Goal: Task Accomplishment & Management: Use online tool/utility

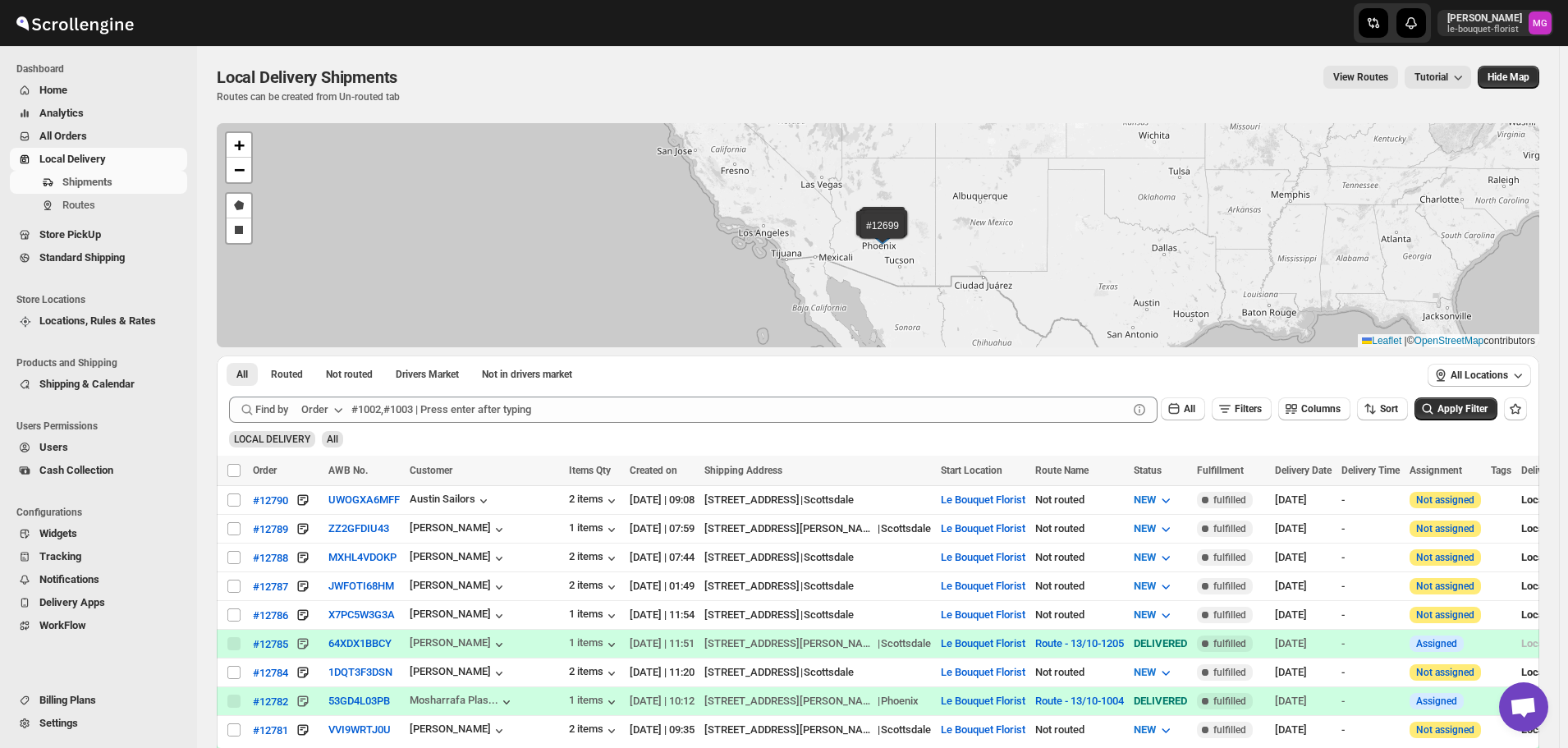
scroll to position [1049, 0]
click at [1270, 419] on button "Filters" at bounding box center [1242, 408] width 60 height 23
click at [1263, 474] on span "Add Filter" at bounding box center [1255, 474] width 43 height 13
click at [1197, 483] on button "Select" at bounding box center [1159, 474] width 124 height 23
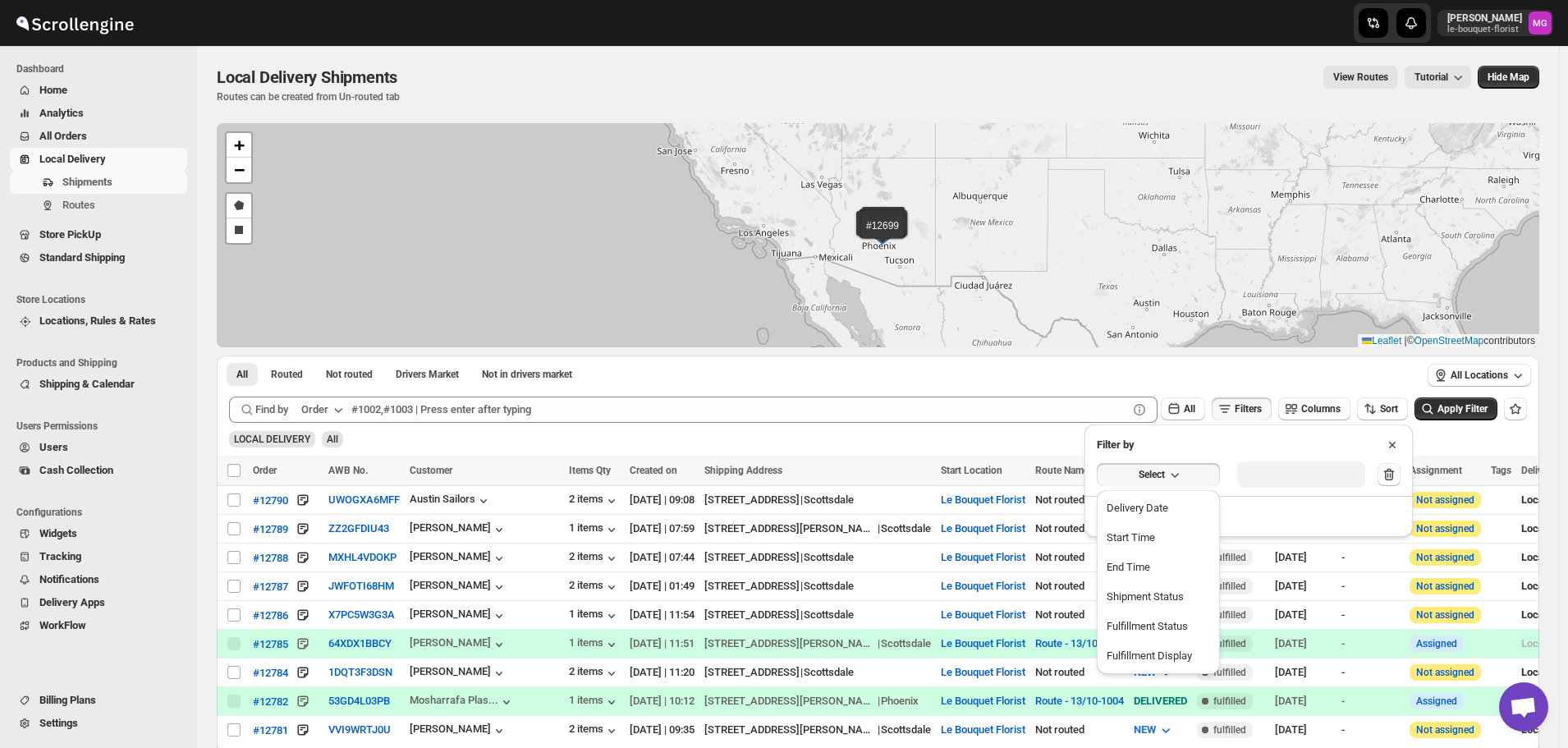
click at [1179, 503] on button "Delivery Date" at bounding box center [1159, 508] width 113 height 27
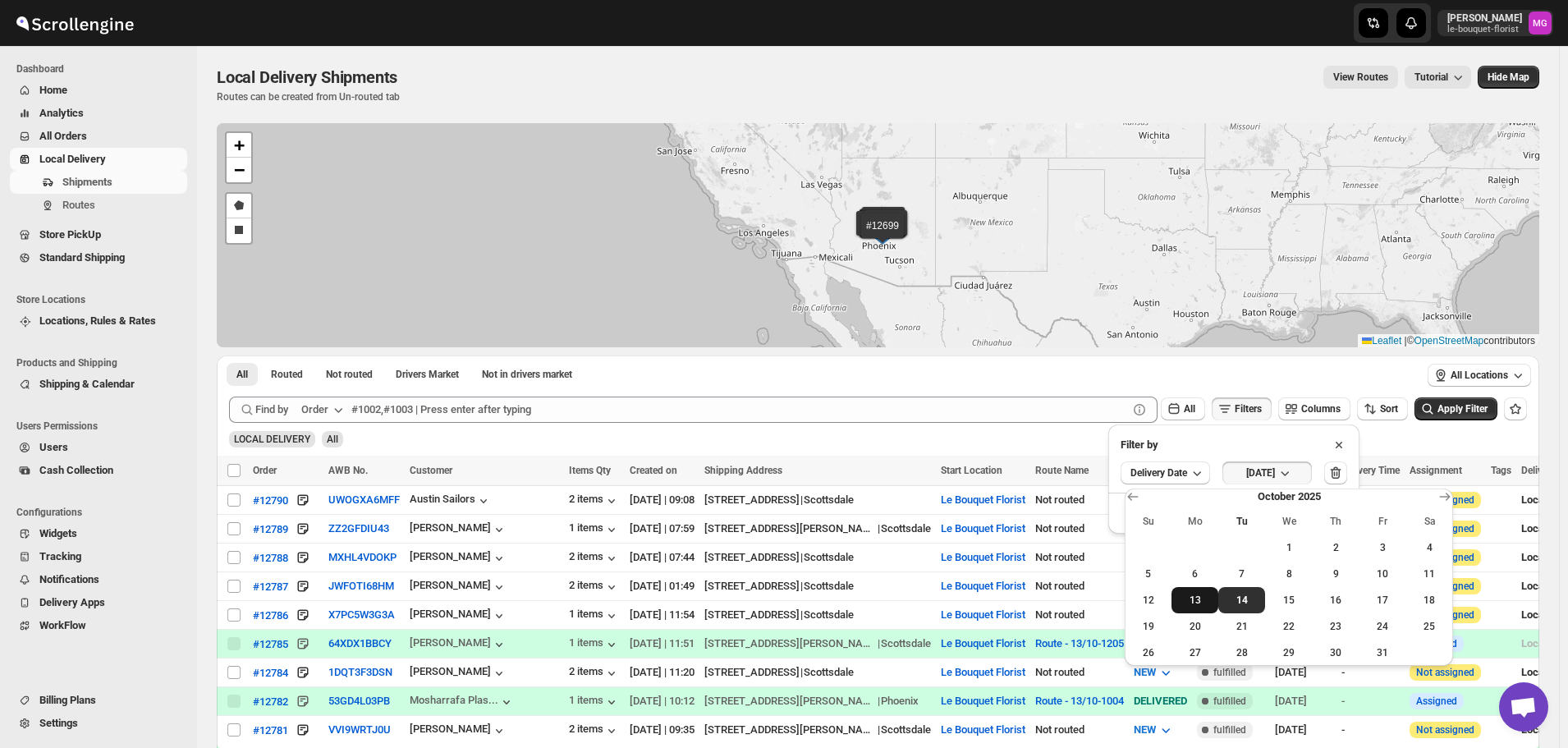
click at [1183, 600] on span "13" at bounding box center [1195, 600] width 33 height 13
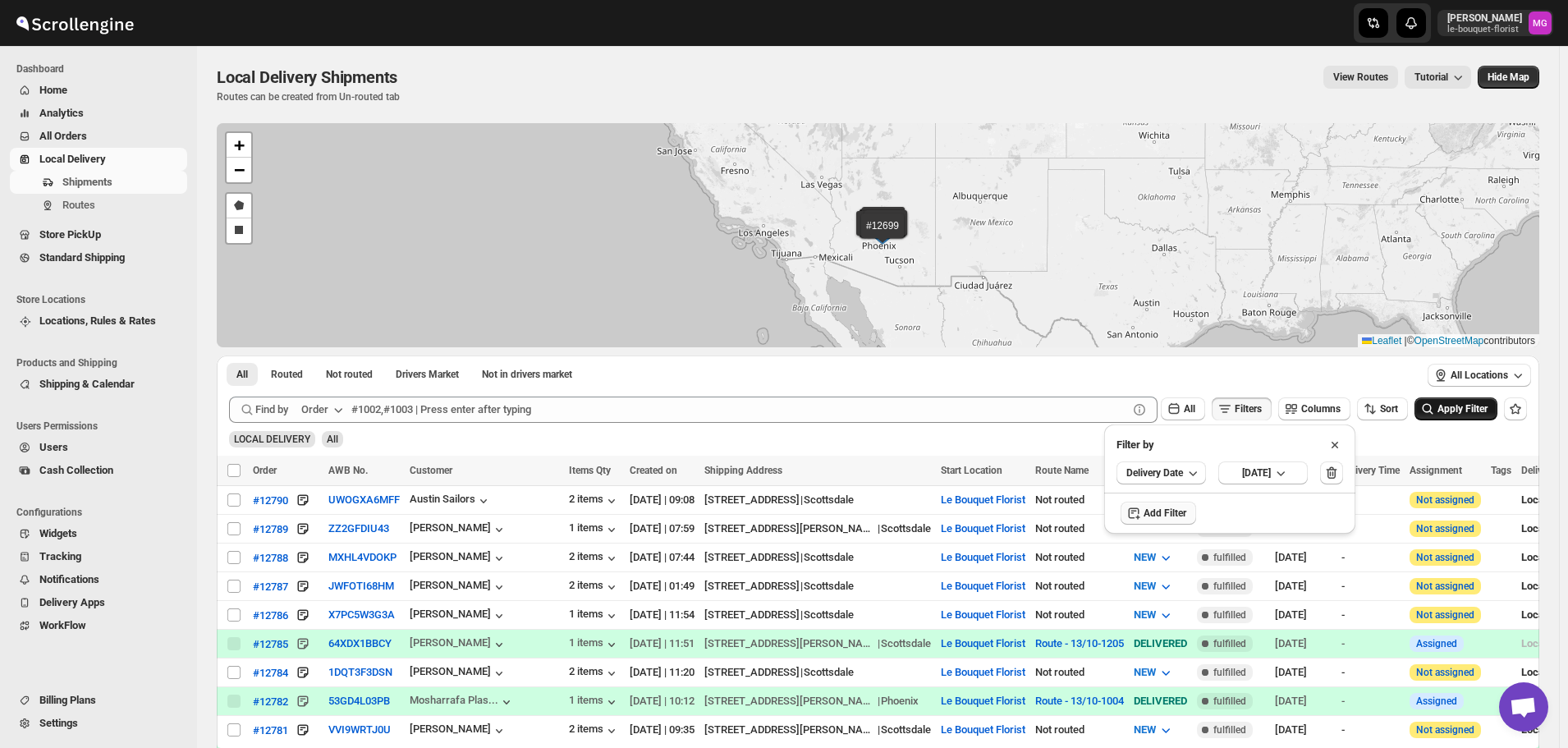
click at [1456, 409] on span "Apply Filter" at bounding box center [1462, 408] width 50 height 11
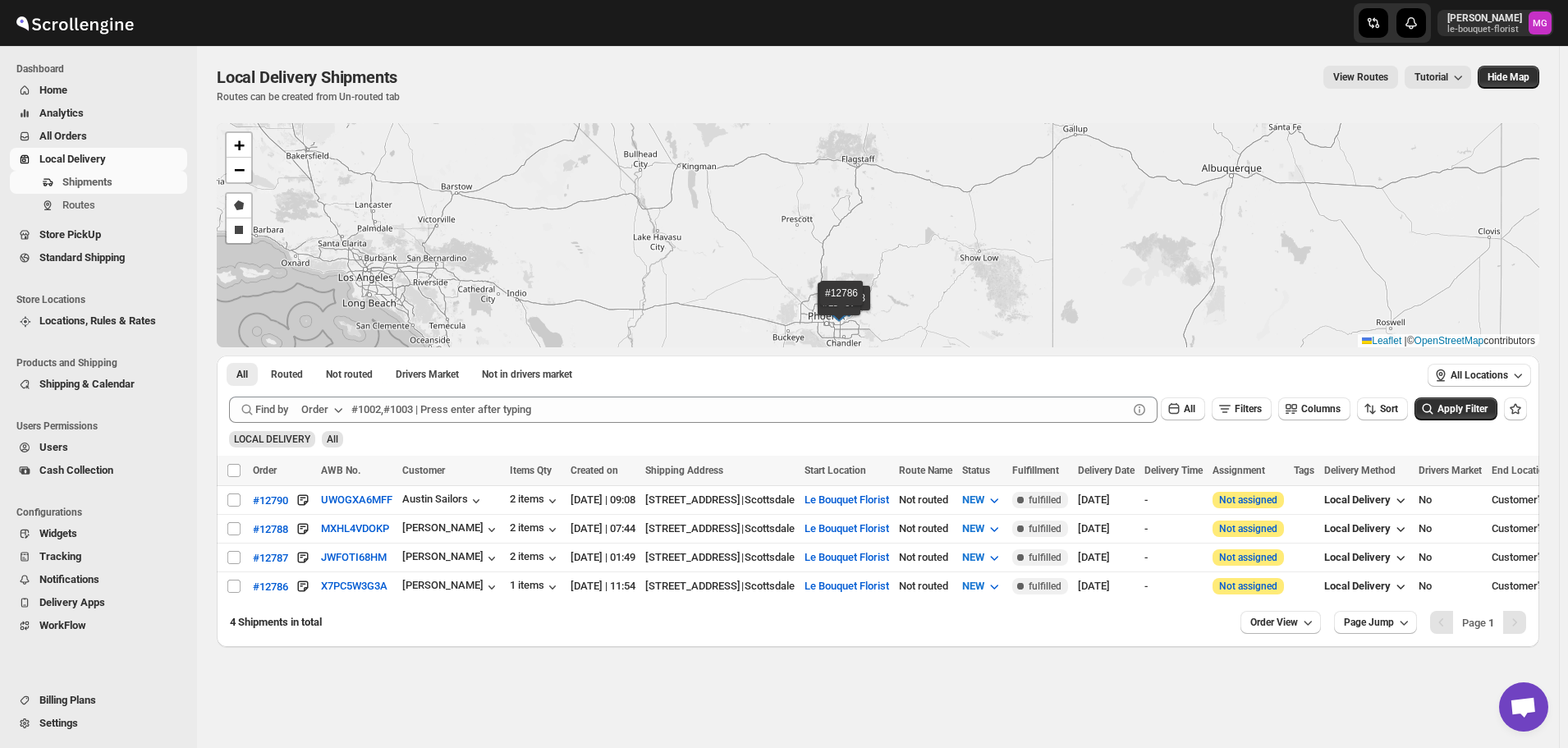
drag, startPoint x: 933, startPoint y: 284, endPoint x: 882, endPoint y: 241, distance: 66.7
click at [892, 226] on div "#12790 #12788 #12787 #12786 + − Draw a polygon Draw a rectangle Leaflet | © Ope…" at bounding box center [878, 235] width 1323 height 224
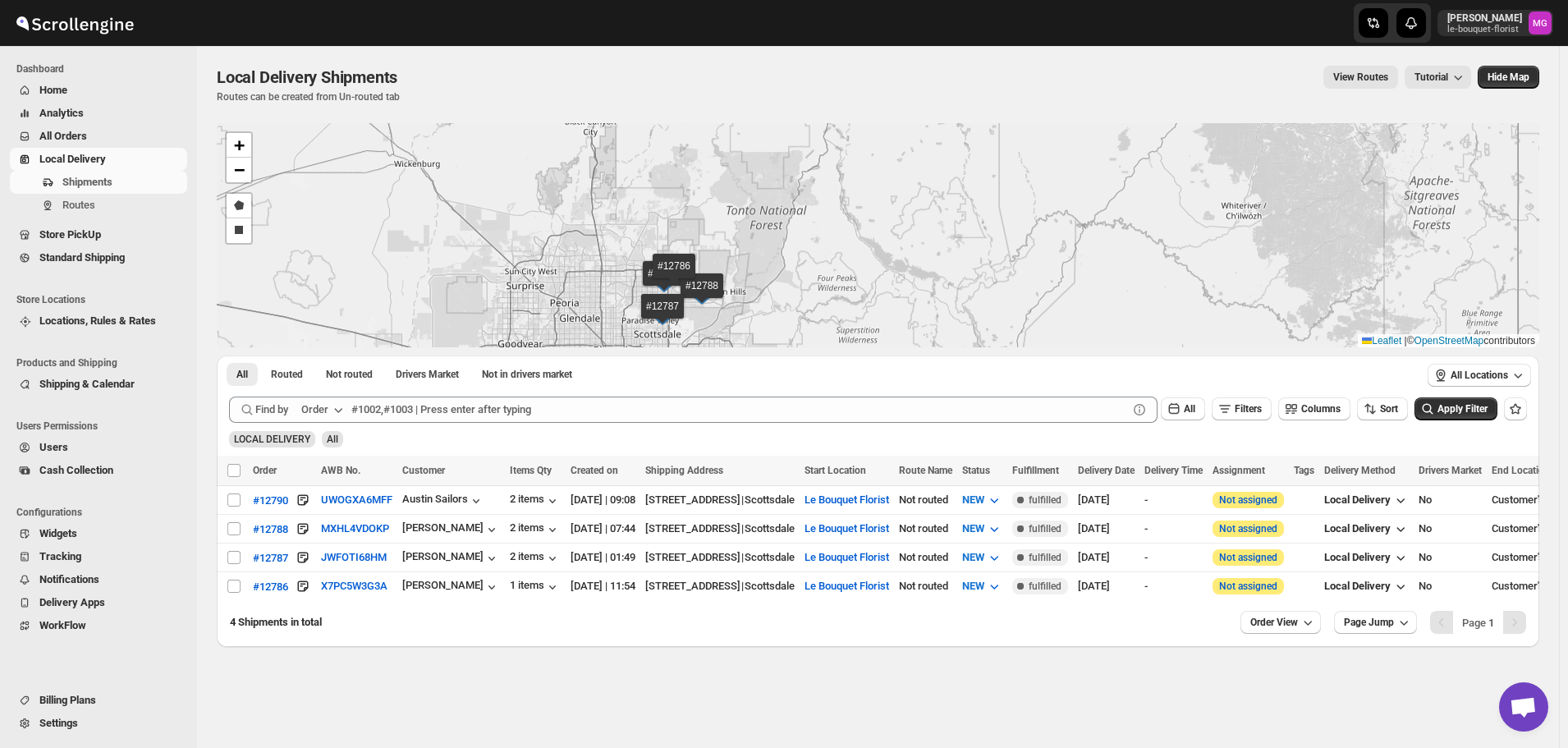
drag, startPoint x: 848, startPoint y: 299, endPoint x: 872, endPoint y: 208, distance: 94.1
click at [890, 210] on div "#12790 #12788 #12787 #12786 + − Draw a polygon Draw a rectangle Leaflet | © Ope…" at bounding box center [878, 235] width 1323 height 224
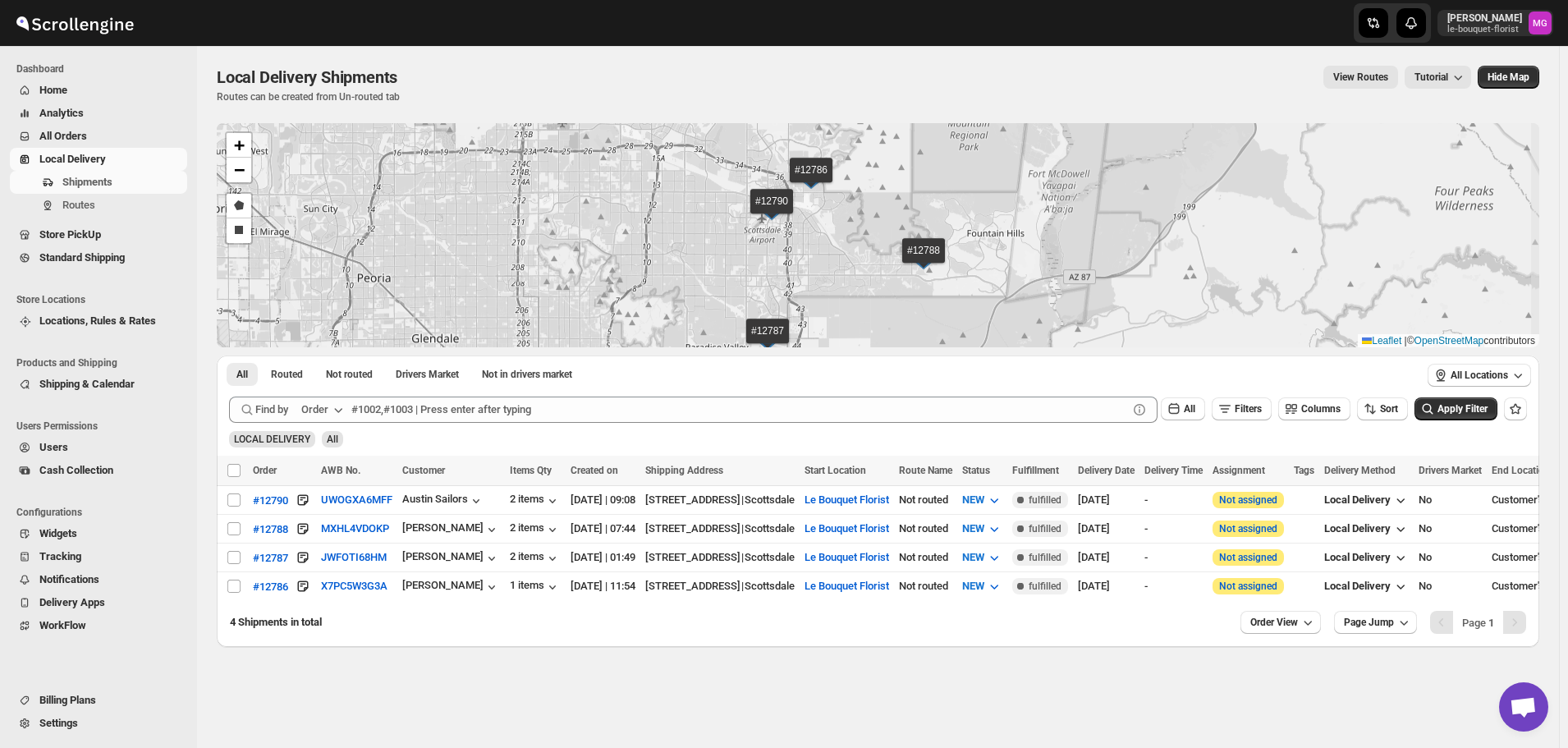
drag, startPoint x: 726, startPoint y: 271, endPoint x: 667, endPoint y: 224, distance: 75.4
click at [667, 224] on div "#12790 #12788 #12787 #12786 + − Draw a polygon Draw a rectangle Leaflet | © Ope…" at bounding box center [878, 235] width 1323 height 224
click at [234, 493] on input "Select shipment" at bounding box center [233, 499] width 13 height 13
checkbox input "true"
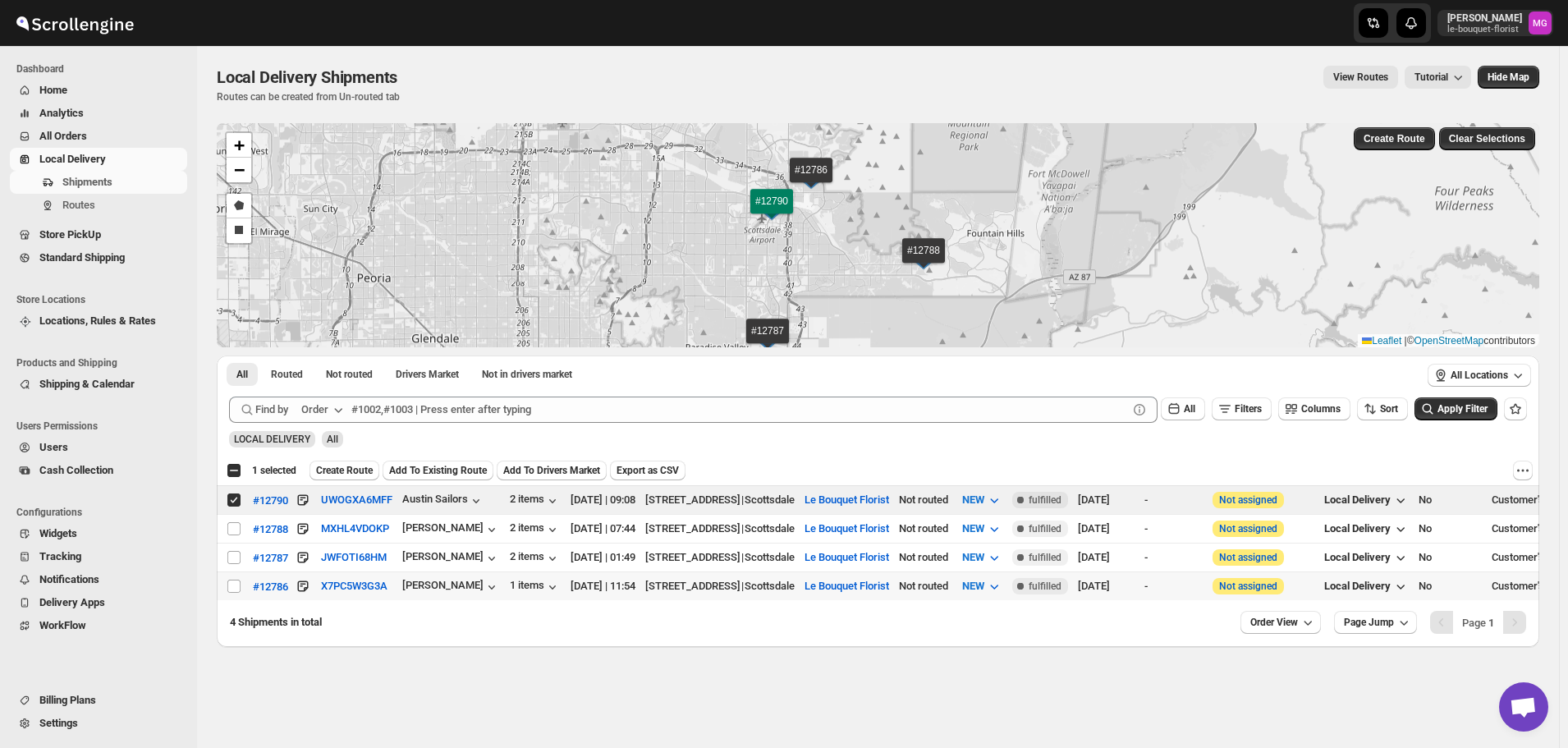
click at [226, 586] on td "Select shipment" at bounding box center [232, 587] width 31 height 29
checkbox input "true"
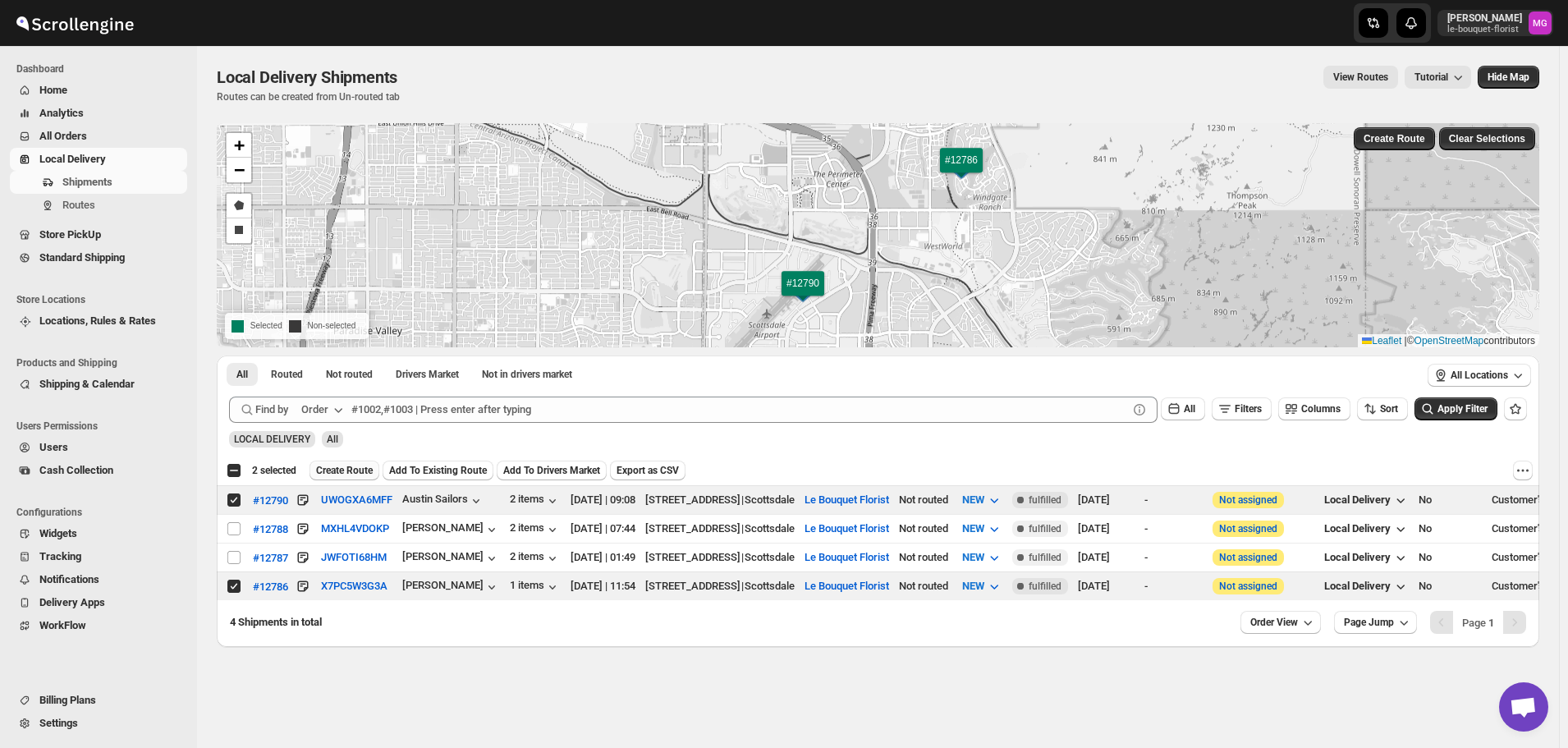
click at [352, 464] on span "Create Route" at bounding box center [345, 470] width 57 height 13
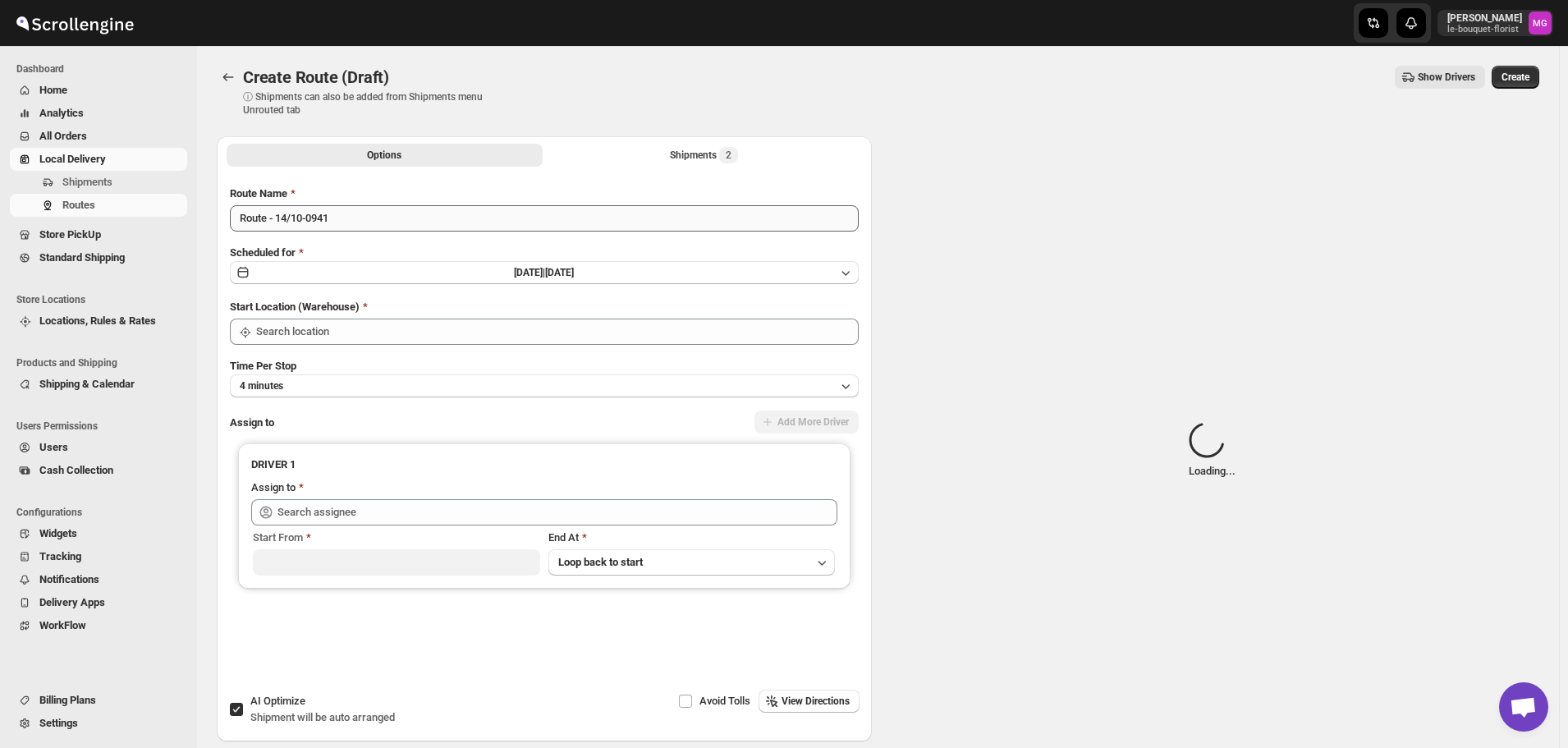
type input "Le Bouquet Florist"
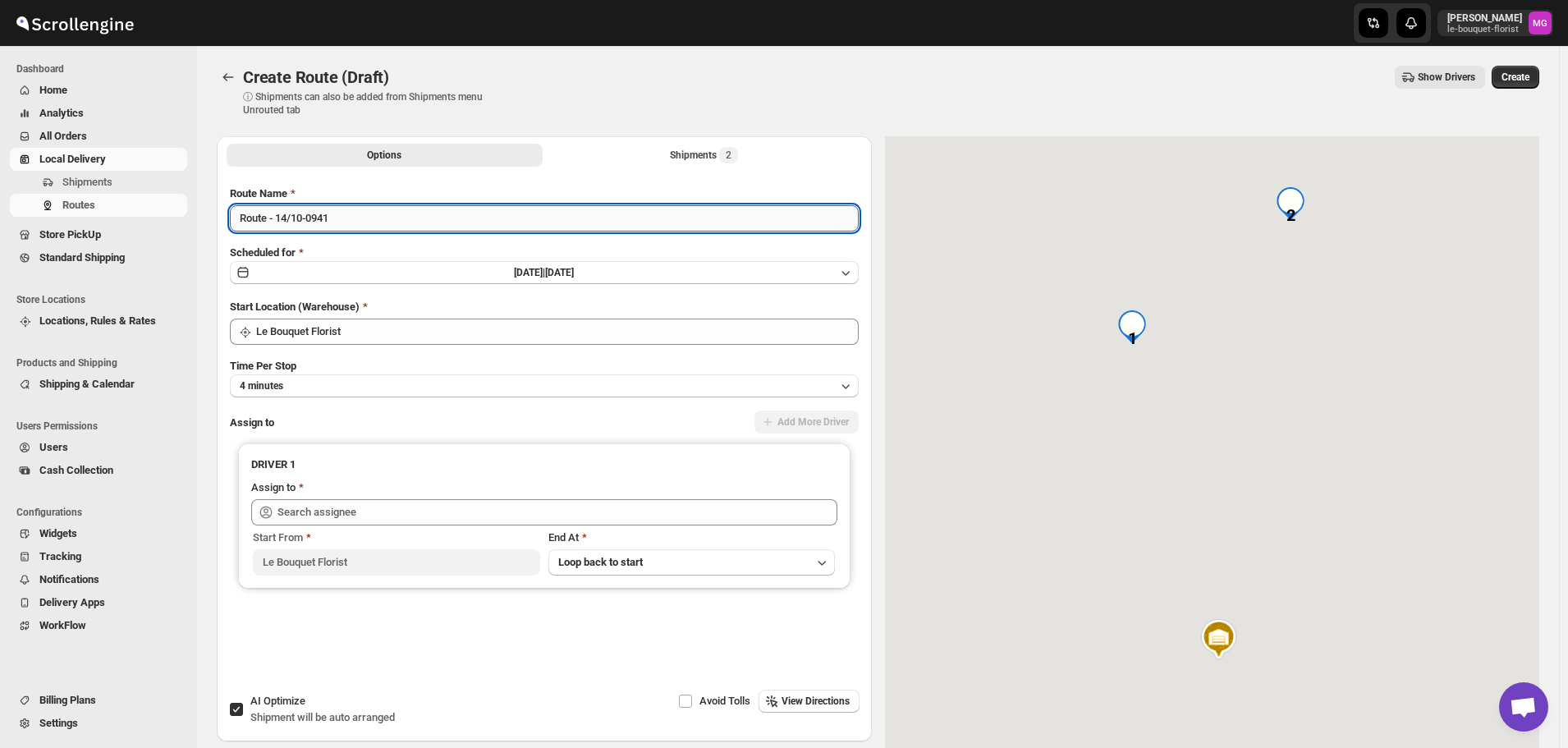
click at [397, 220] on input "Route - 14/10-0941" at bounding box center [544, 218] width 629 height 27
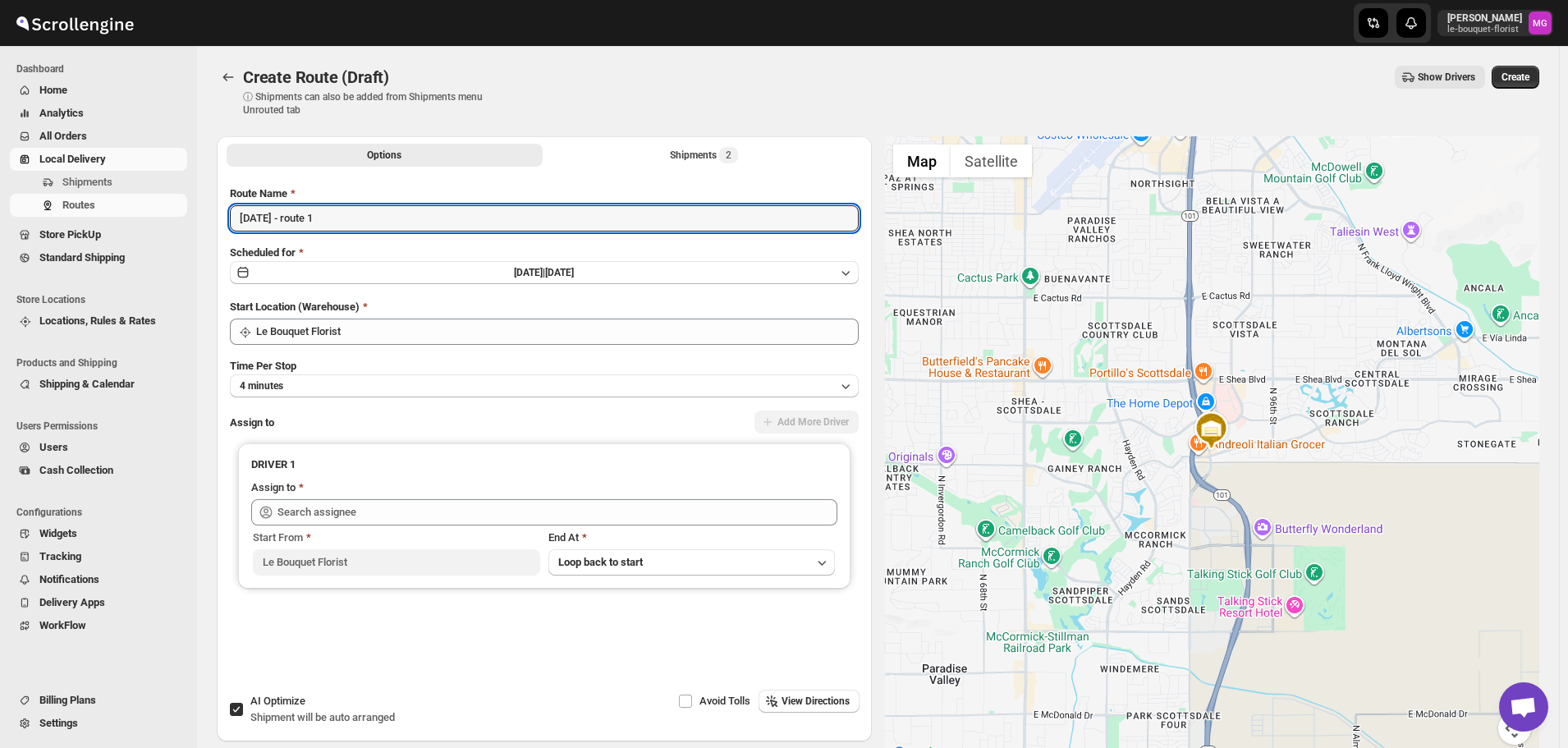
type input "[DATE] - route 1"
click at [250, 720] on span "Shipment will be auto arranged" at bounding box center [323, 717] width 144 height 12
click at [243, 716] on input "AI Optimize Shipment will be auto arranged" at bounding box center [236, 709] width 13 height 13
checkbox input "false"
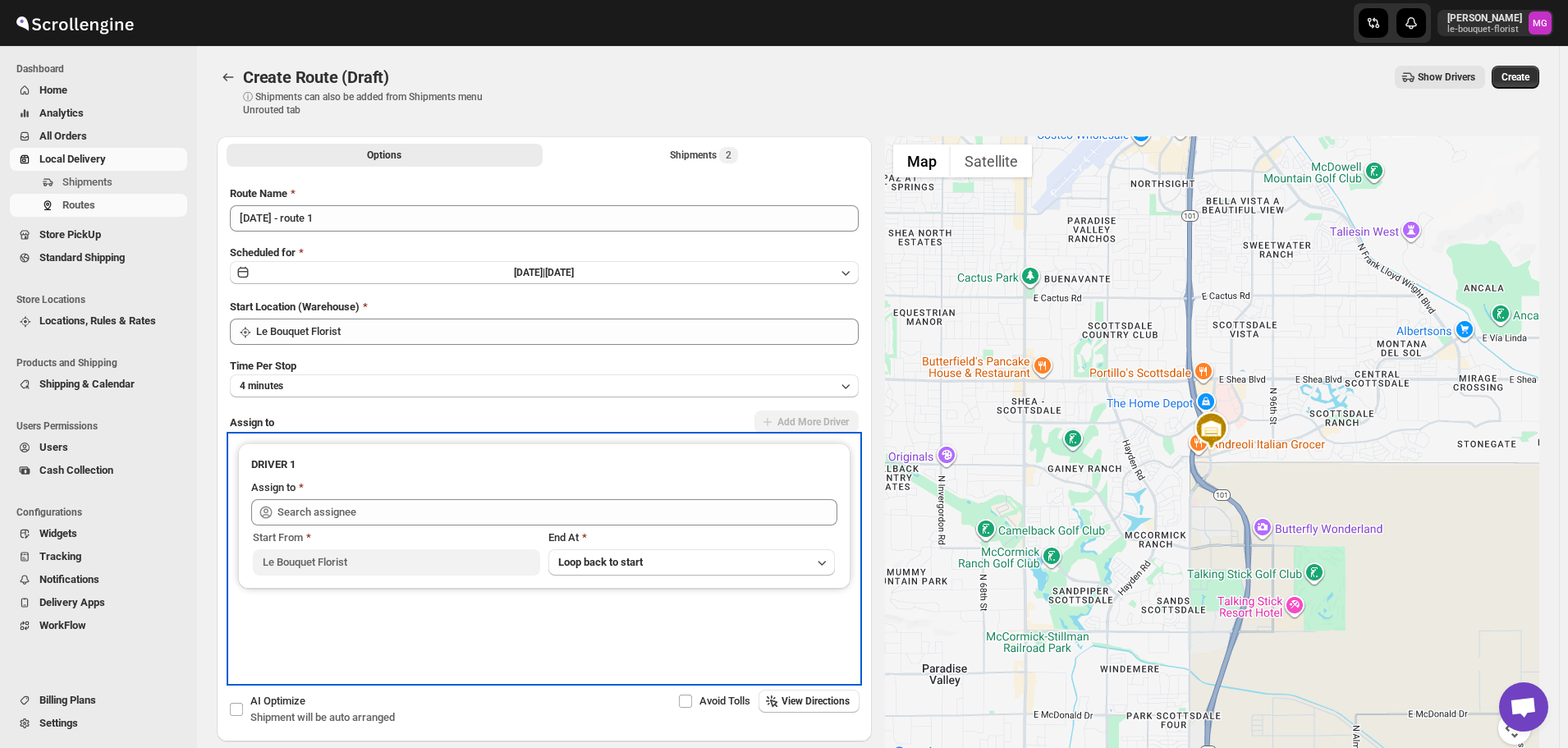
click at [373, 541] on div "Start From" at bounding box center [396, 537] width 287 height 16
click at [385, 498] on div "Assign to" at bounding box center [544, 503] width 586 height 46
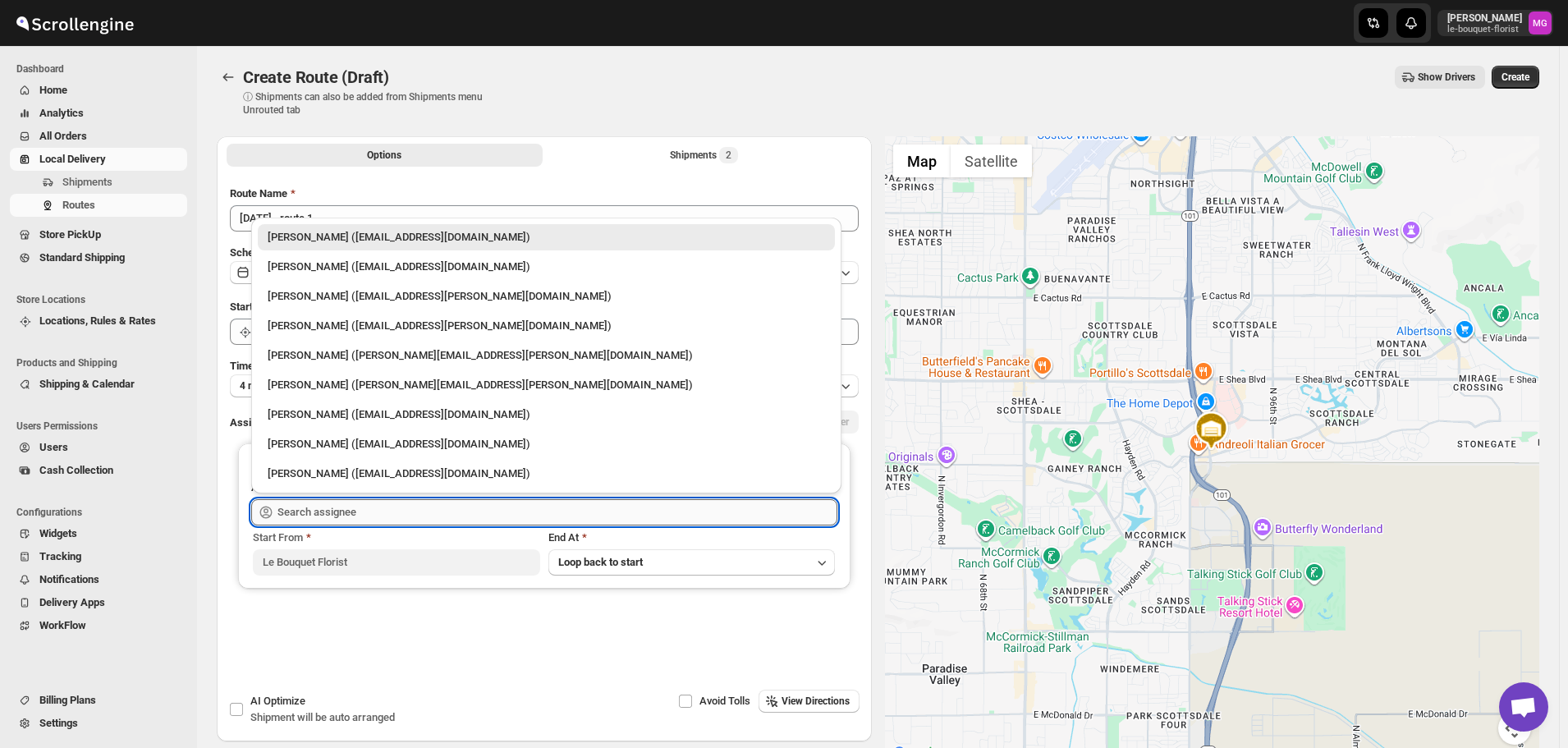
click at [381, 502] on input "text" at bounding box center [558, 512] width 560 height 27
click at [332, 302] on div "[PERSON_NAME] ([EMAIL_ADDRESS][PERSON_NAME][DOMAIN_NAME])" at bounding box center [546, 296] width 558 height 16
type input "[PERSON_NAME] ([EMAIL_ADDRESS][PERSON_NAME][DOMAIN_NAME])"
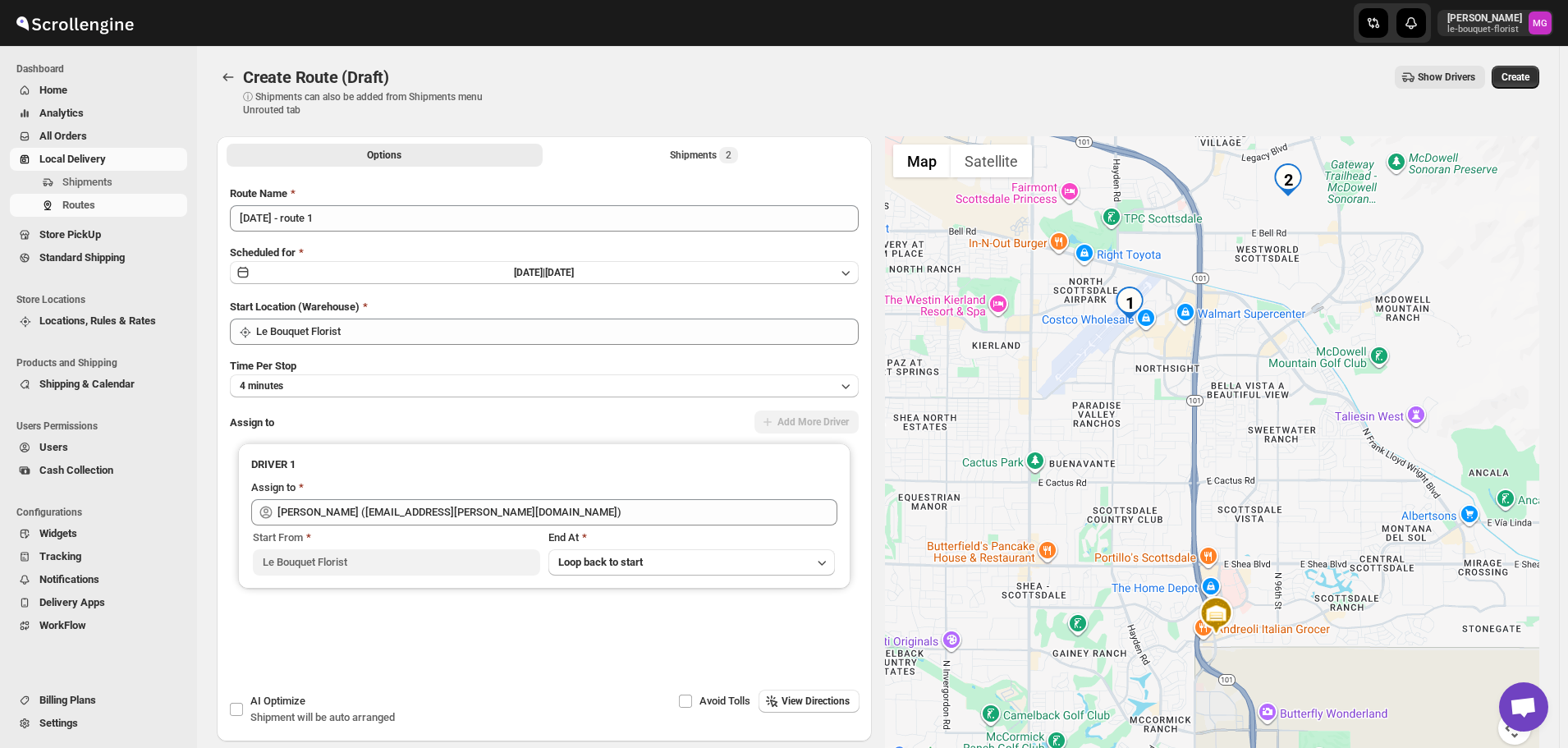
drag, startPoint x: 1330, startPoint y: 281, endPoint x: 1334, endPoint y: 469, distance: 188.0
click at [1334, 469] on div at bounding box center [1213, 450] width 655 height 628
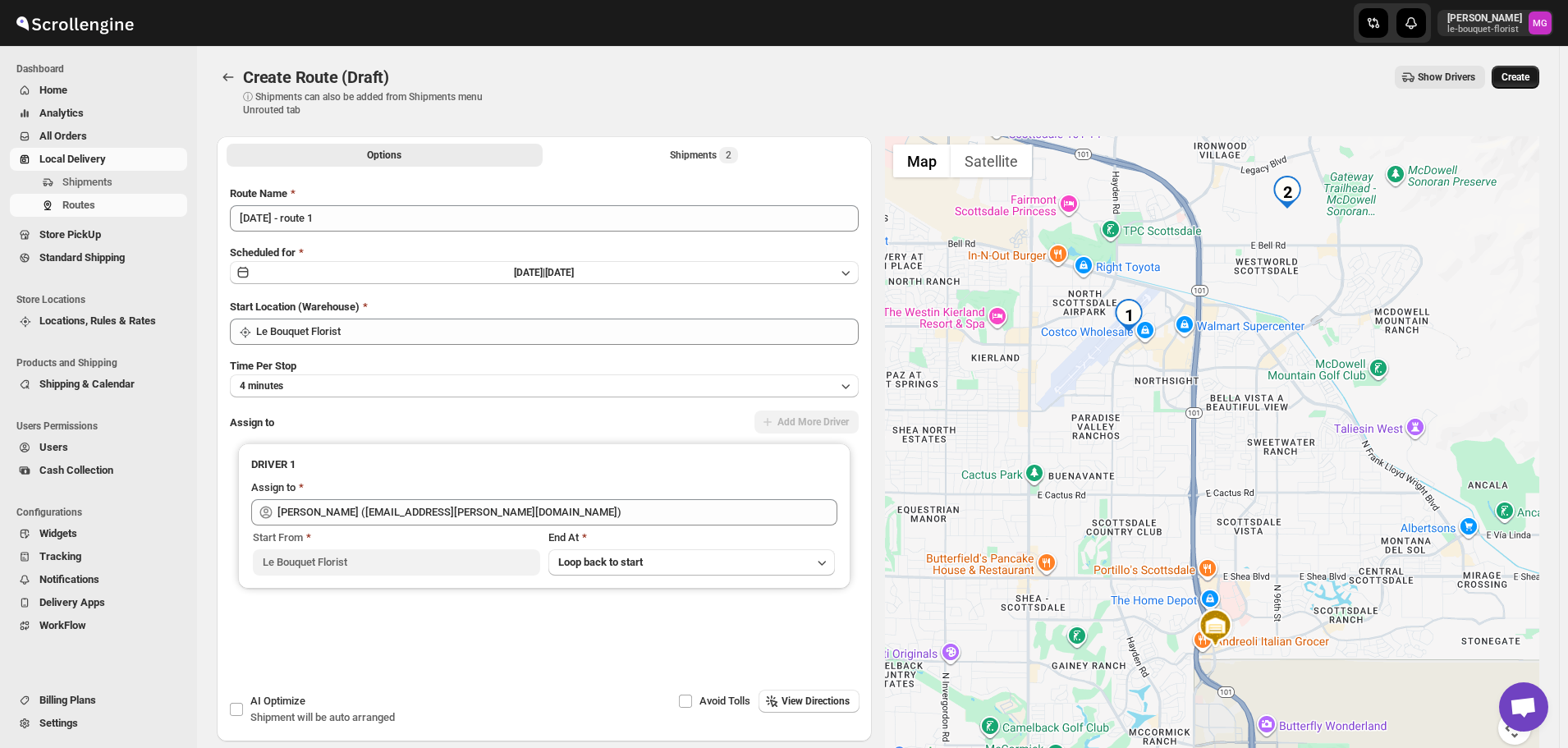
click at [1525, 82] on span "Create" at bounding box center [1516, 76] width 28 height 13
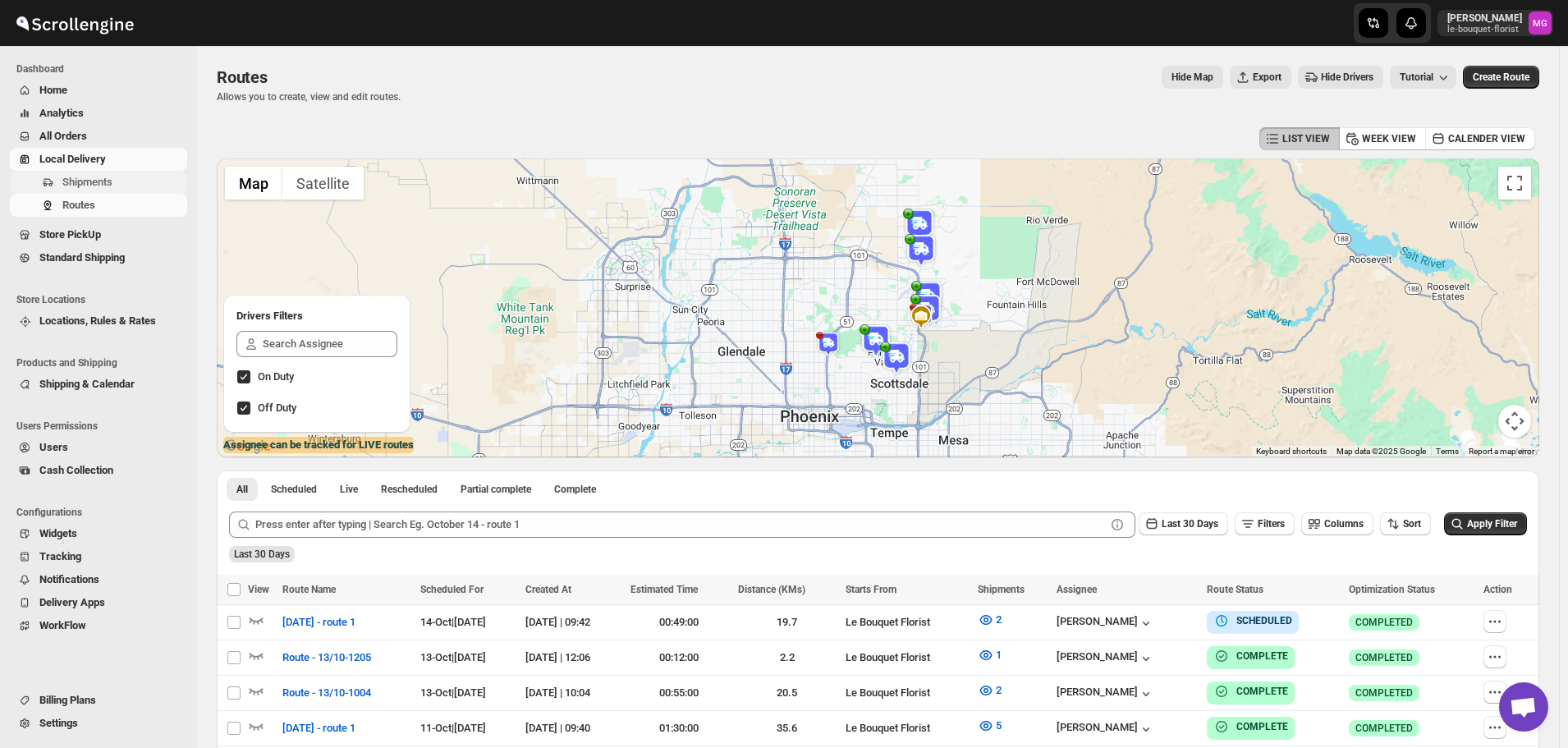
click at [104, 183] on span "Shipments" at bounding box center [87, 182] width 50 height 12
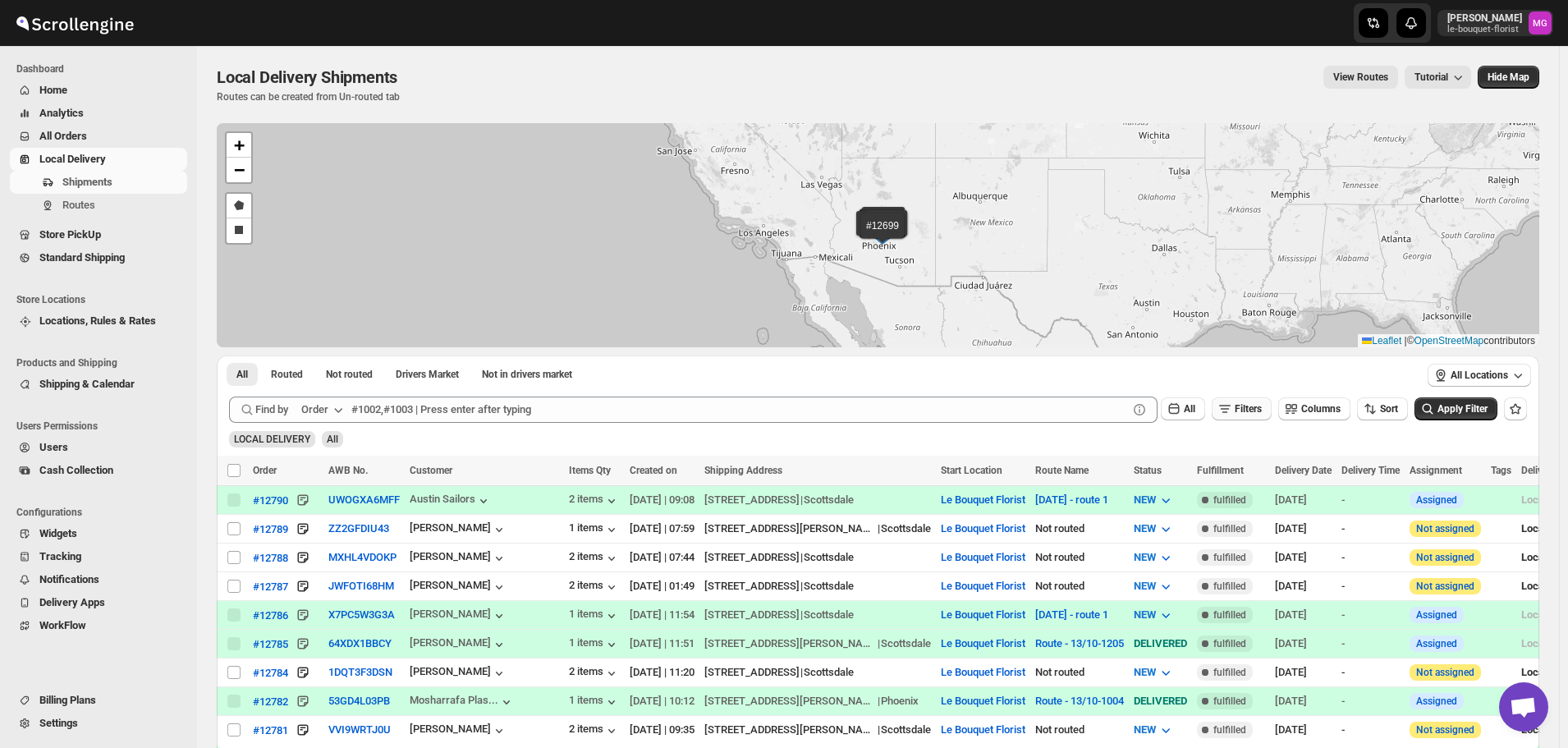
click at [1252, 414] on span "Filters" at bounding box center [1249, 408] width 27 height 11
click at [1239, 470] on span "Add Filter" at bounding box center [1255, 474] width 43 height 13
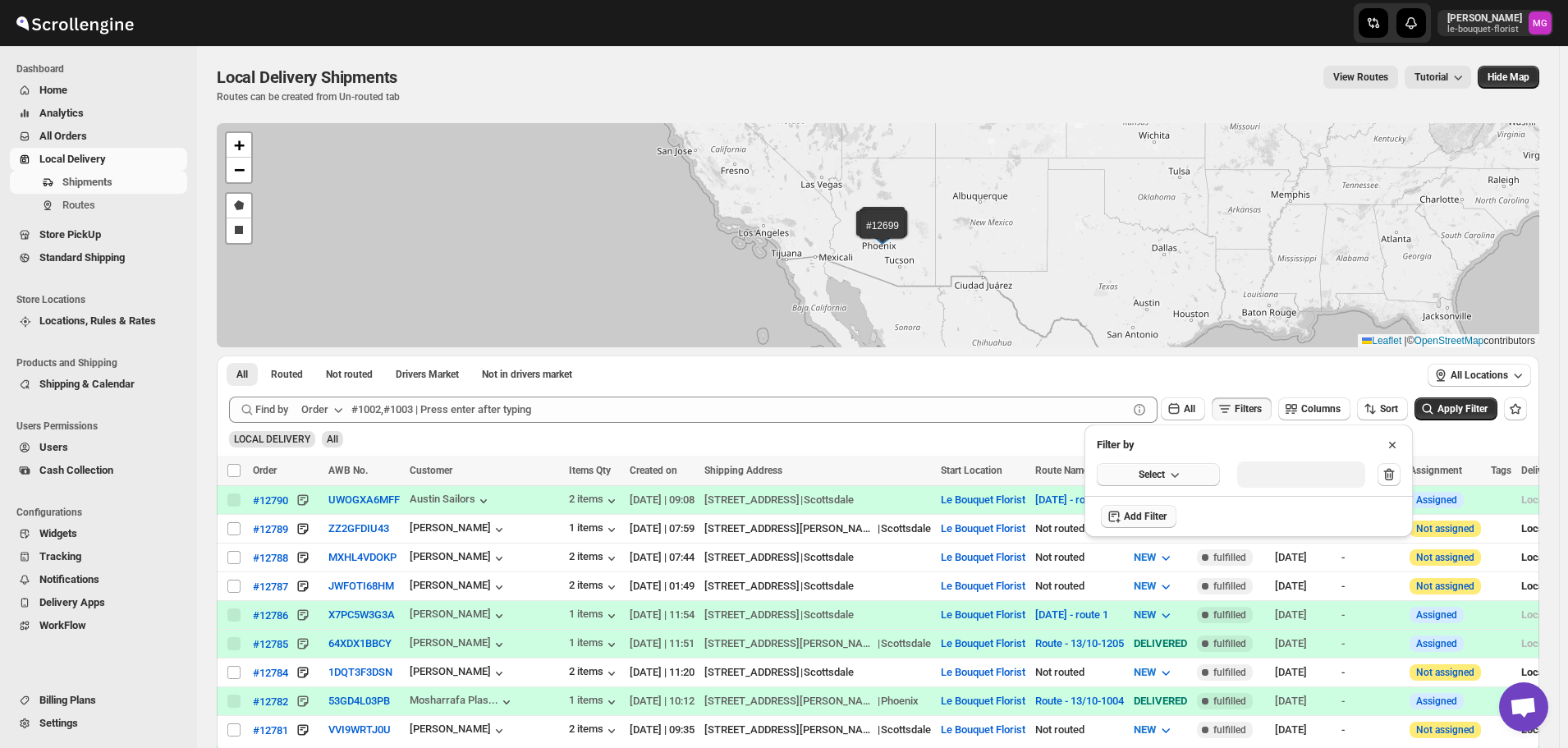
click at [1159, 465] on button "Select" at bounding box center [1159, 474] width 124 height 23
click at [1157, 510] on div "Delivery Date" at bounding box center [1137, 508] width 62 height 16
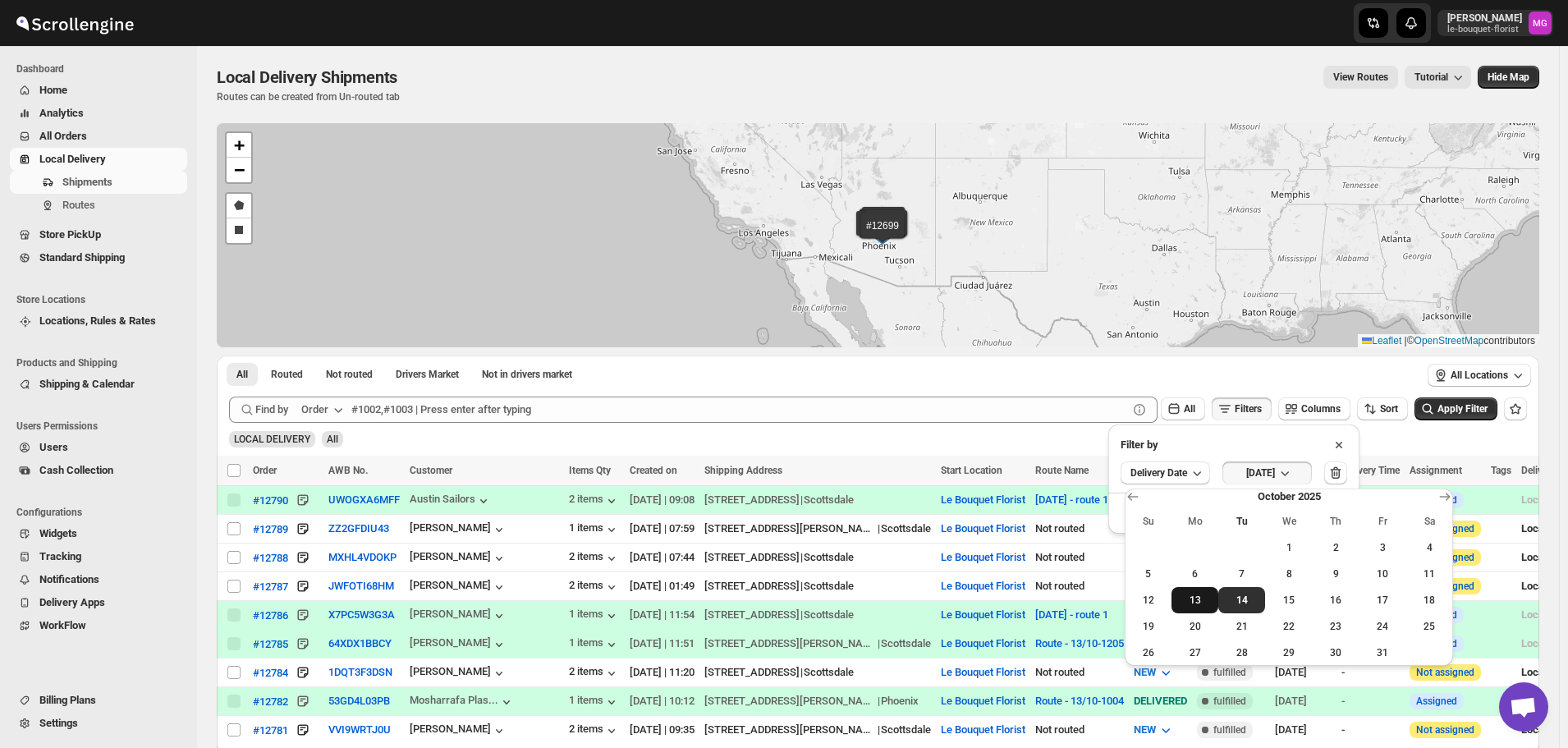
click at [1189, 607] on button "13" at bounding box center [1195, 600] width 47 height 27
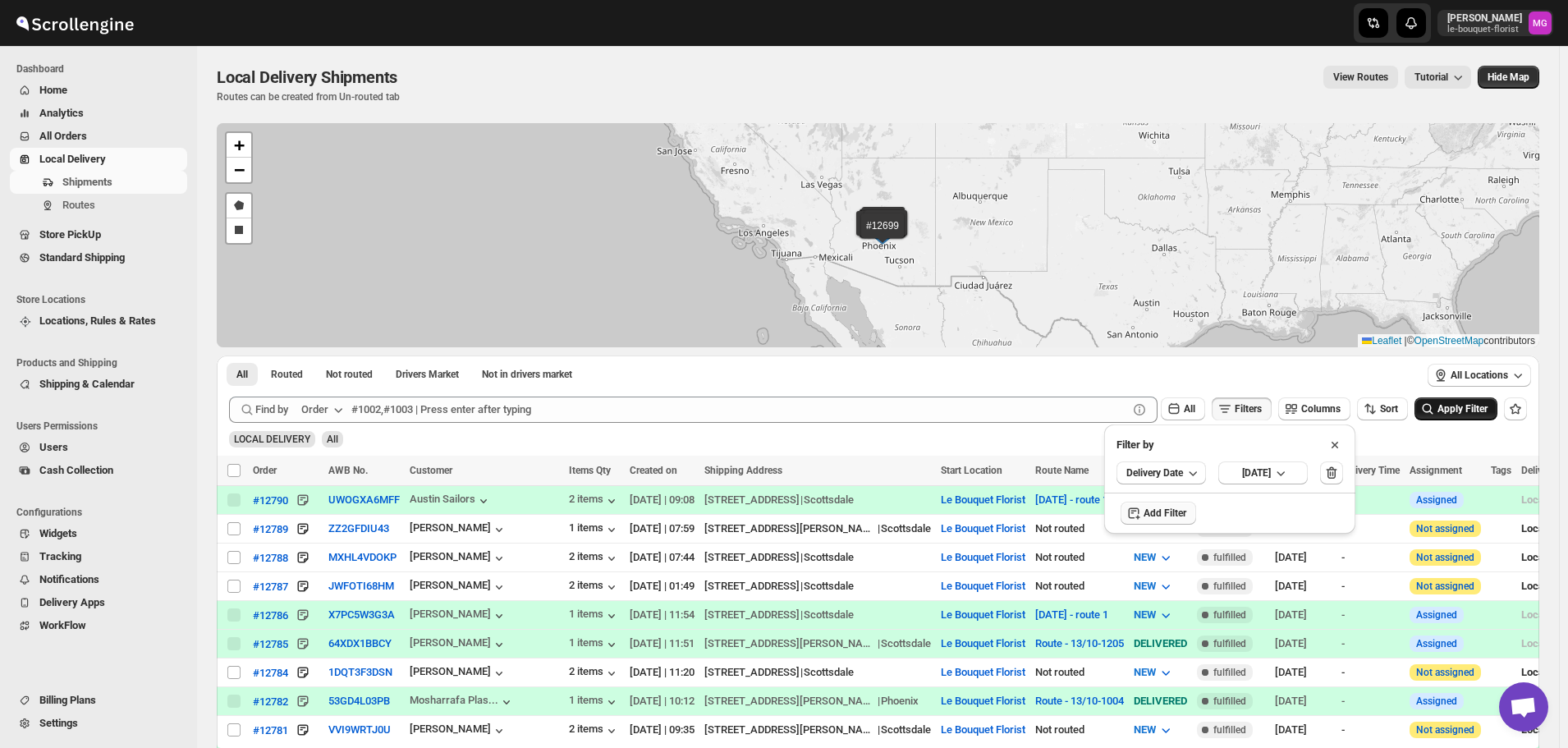
click at [1446, 413] on span "Apply Filter" at bounding box center [1462, 408] width 50 height 11
